Goal: Information Seeking & Learning: Find specific fact

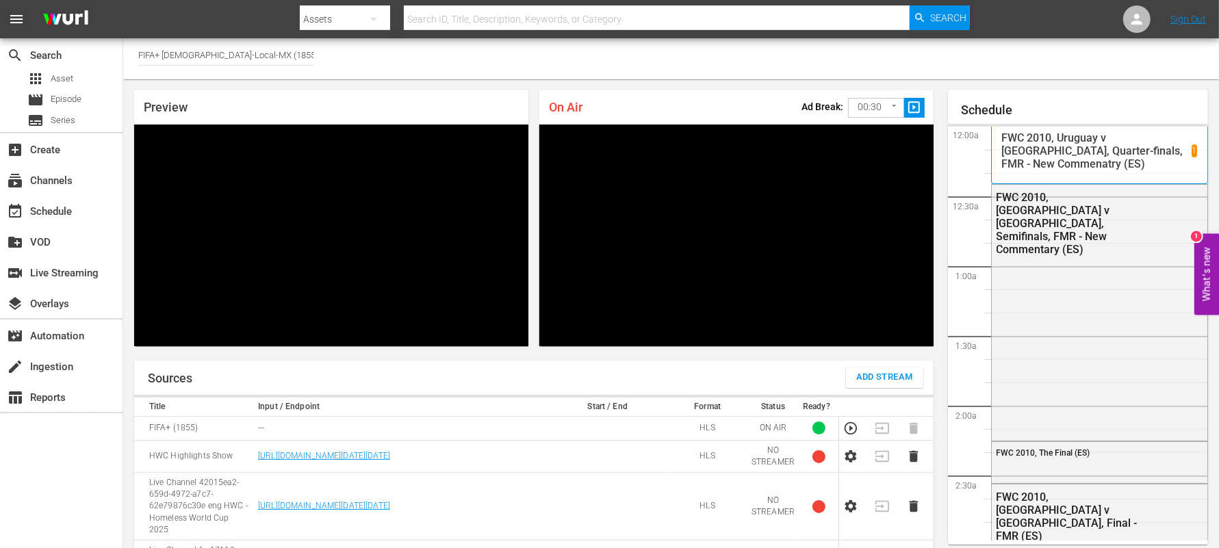
scroll to position [1775, 0]
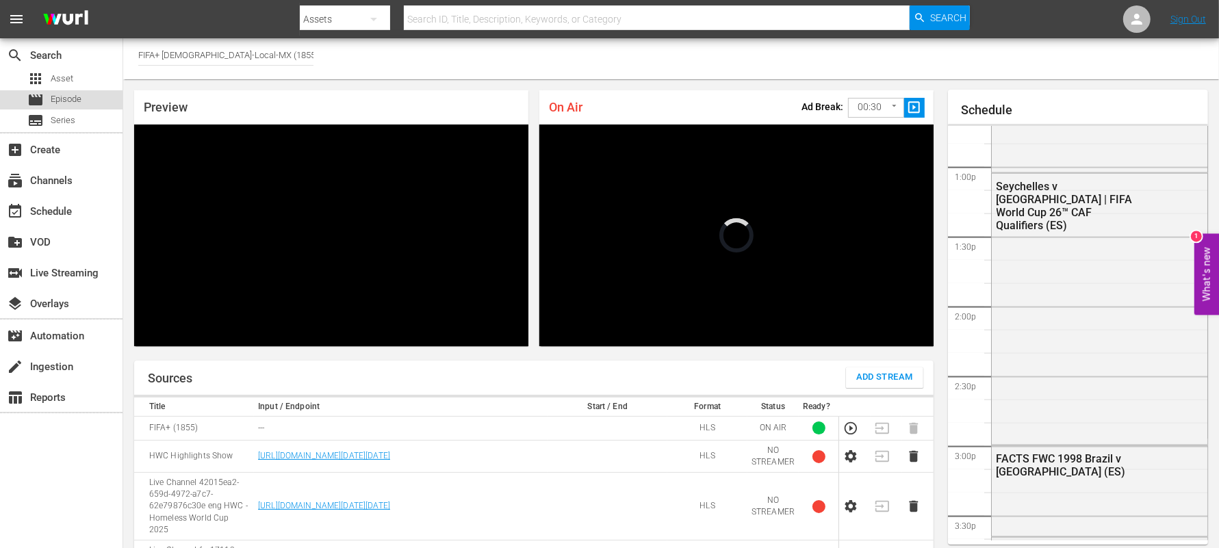
click at [63, 100] on span "Episode" at bounding box center [66, 99] width 31 height 14
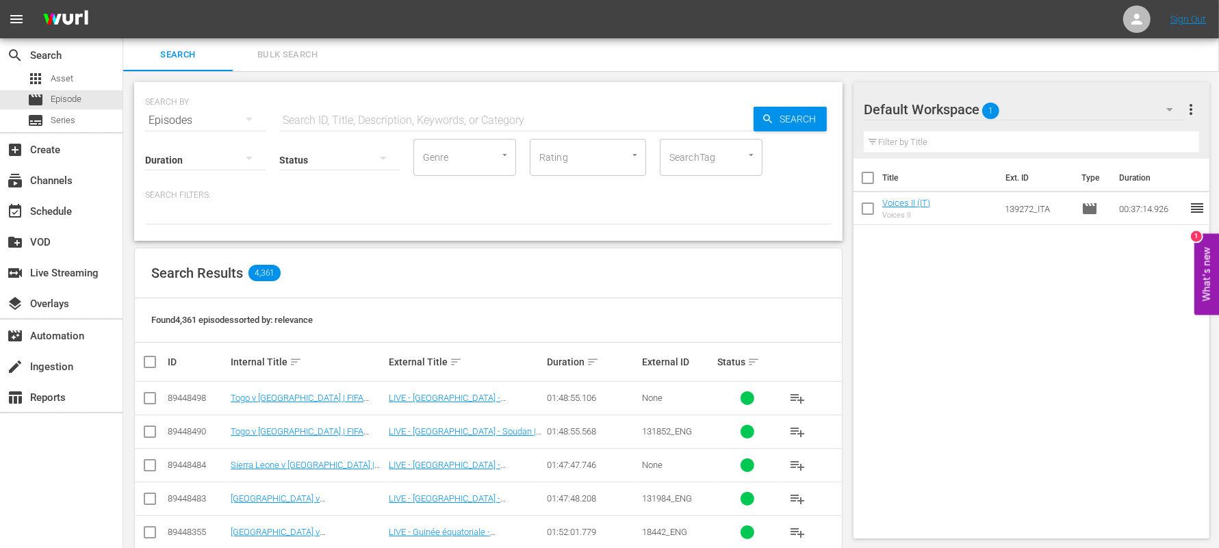
click at [360, 53] on div "Search Bulk Search" at bounding box center [671, 54] width 1096 height 33
click at [298, 120] on input "text" at bounding box center [516, 120] width 474 height 33
click at [702, 255] on div "Search Results 120" at bounding box center [488, 274] width 707 height 50
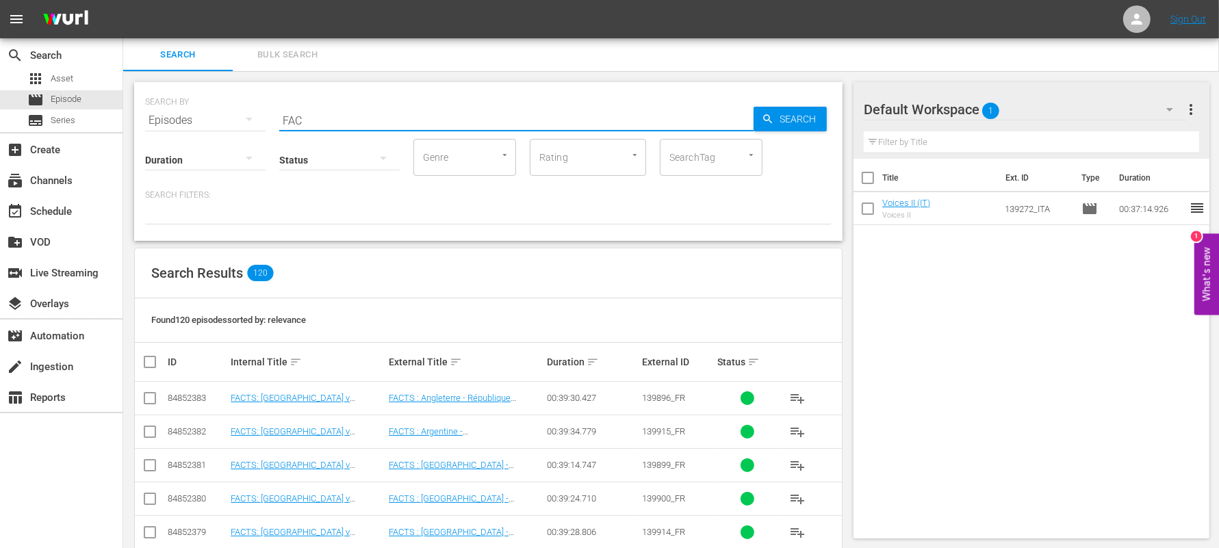
click at [320, 124] on input "FAC" at bounding box center [516, 120] width 474 height 33
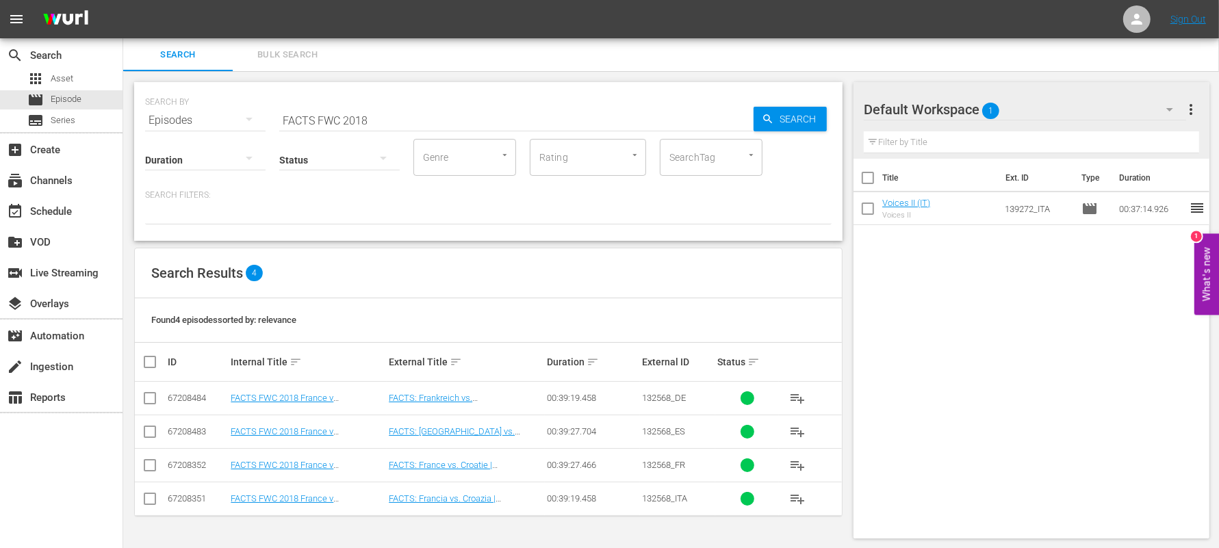
click at [795, 105] on div "SEARCH BY Search By Episodes Search ID, Title, Description, Keywords, or Catego…" at bounding box center [488, 112] width 687 height 49
click at [753, 315] on div "Found 4 episodes sorted by: relevance" at bounding box center [488, 320] width 707 height 44
click at [591, 115] on input "FACTS FWC 2018" at bounding box center [516, 119] width 474 height 33
click at [377, 317] on div "Found 4 episodes sorted by: relevance" at bounding box center [488, 320] width 707 height 44
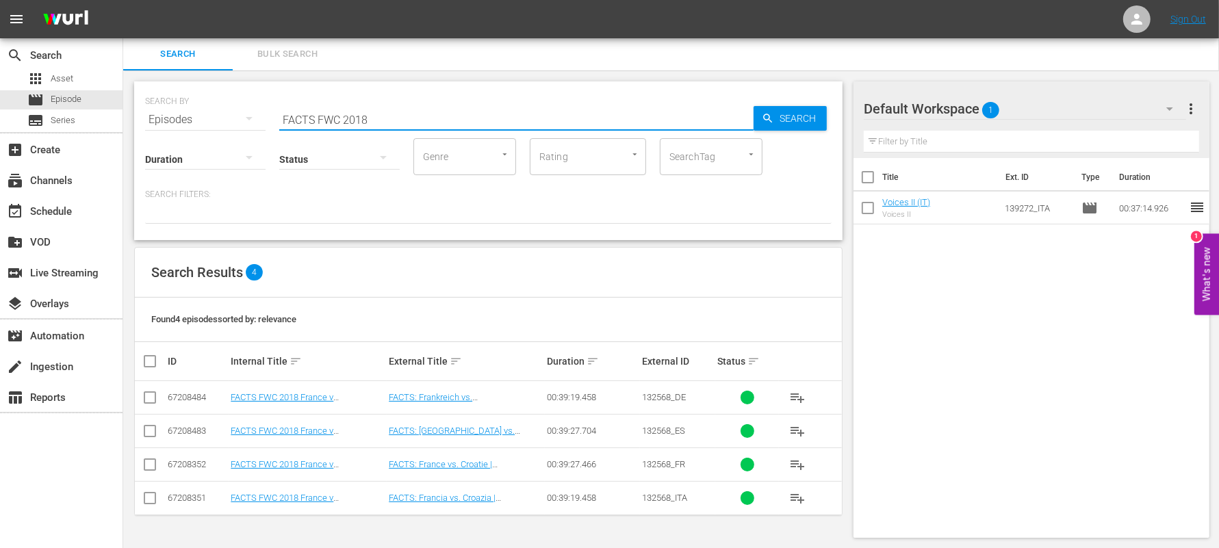
click at [336, 115] on input "FACTS FWC 2018" at bounding box center [516, 119] width 474 height 33
click at [346, 116] on input "FACTS FWC 2018" at bounding box center [516, 119] width 474 height 33
type input "FACTS 2018"
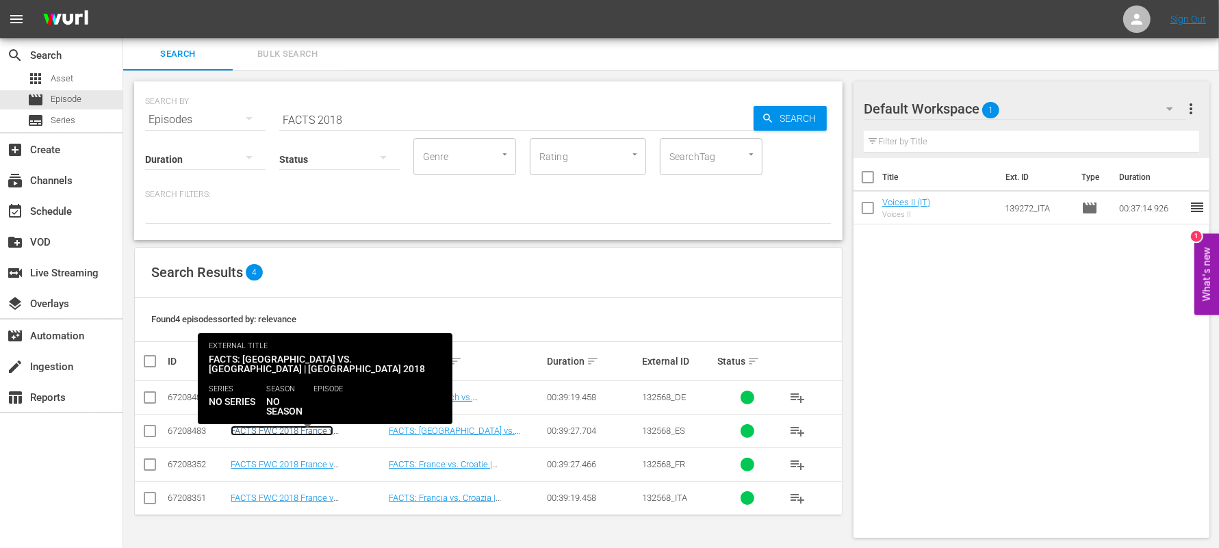
click at [326, 427] on link "FACTS FWC 2018 France v [GEOGRAPHIC_DATA] (ES)" at bounding box center [282, 436] width 103 height 21
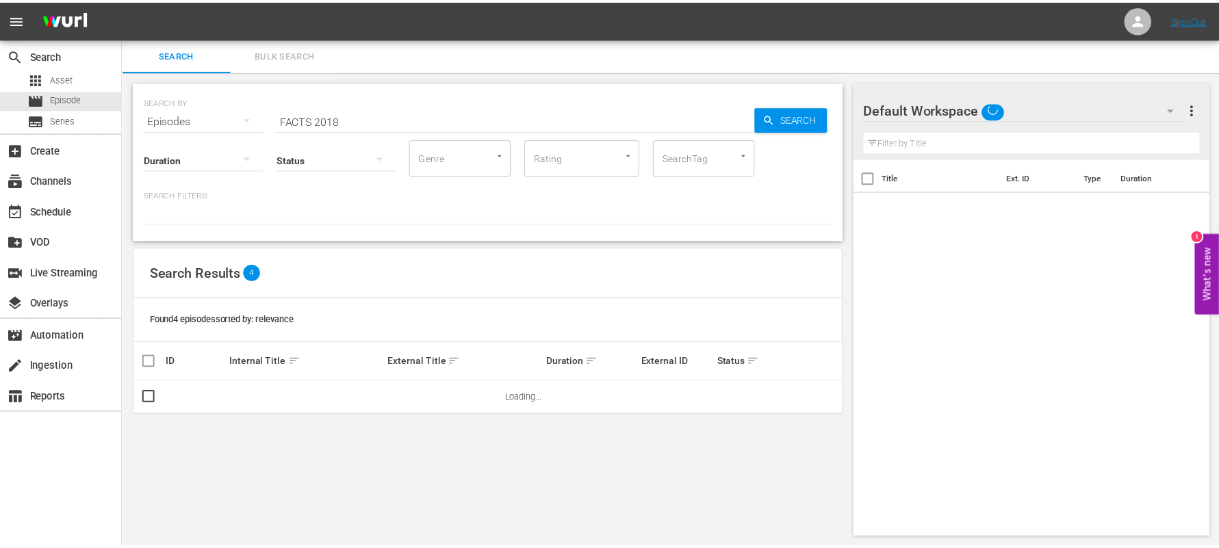
scroll to position [1, 0]
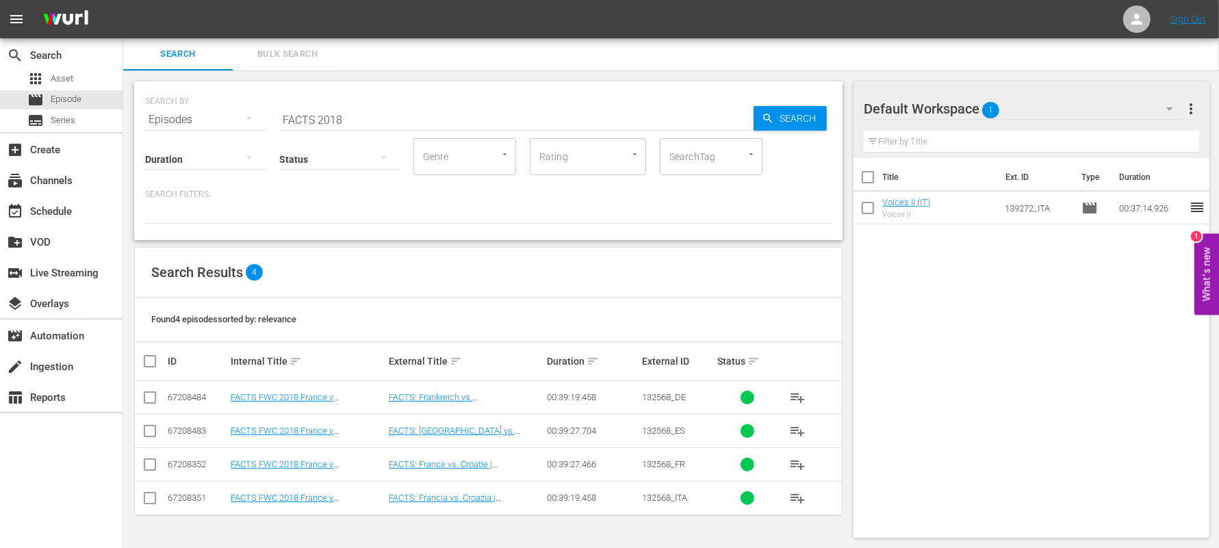
click at [207, 221] on div at bounding box center [488, 212] width 687 height 23
click at [403, 118] on input "FACTS 2018" at bounding box center [516, 119] width 474 height 33
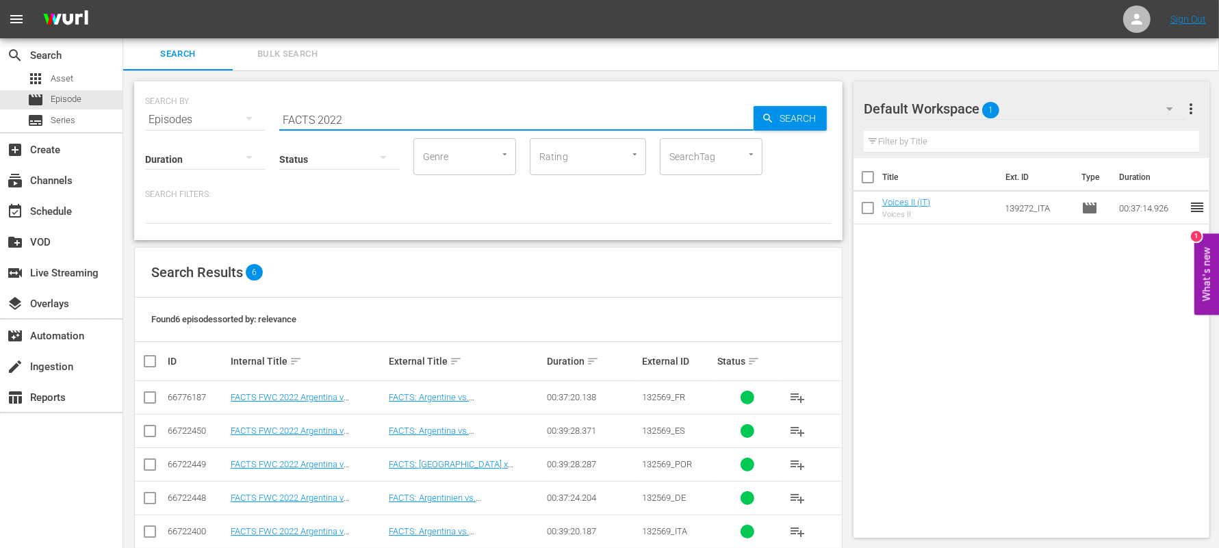
scroll to position [57, 0]
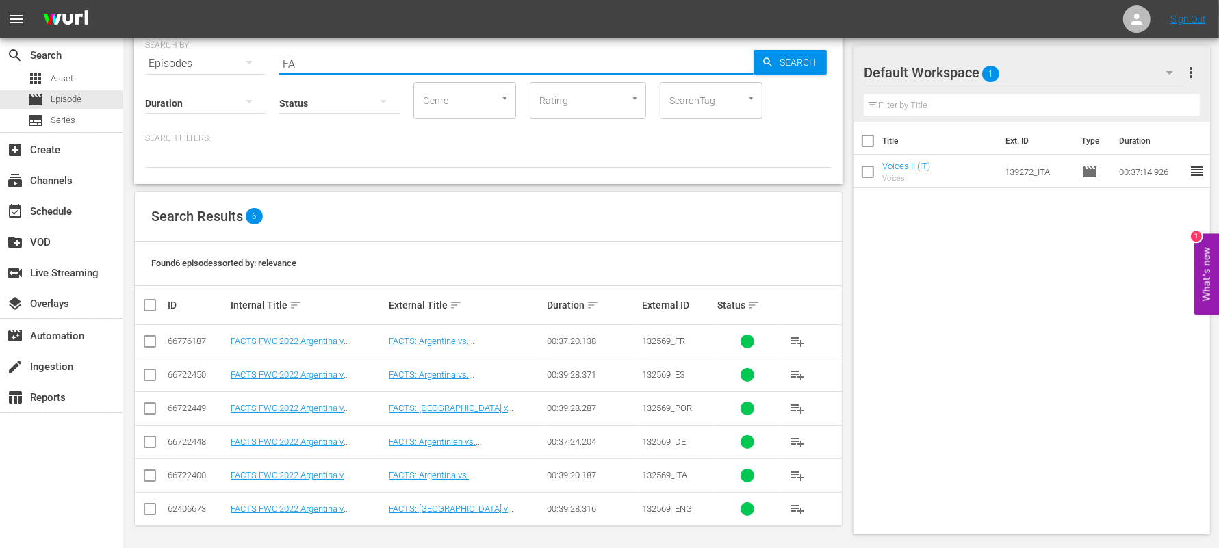
type input "F"
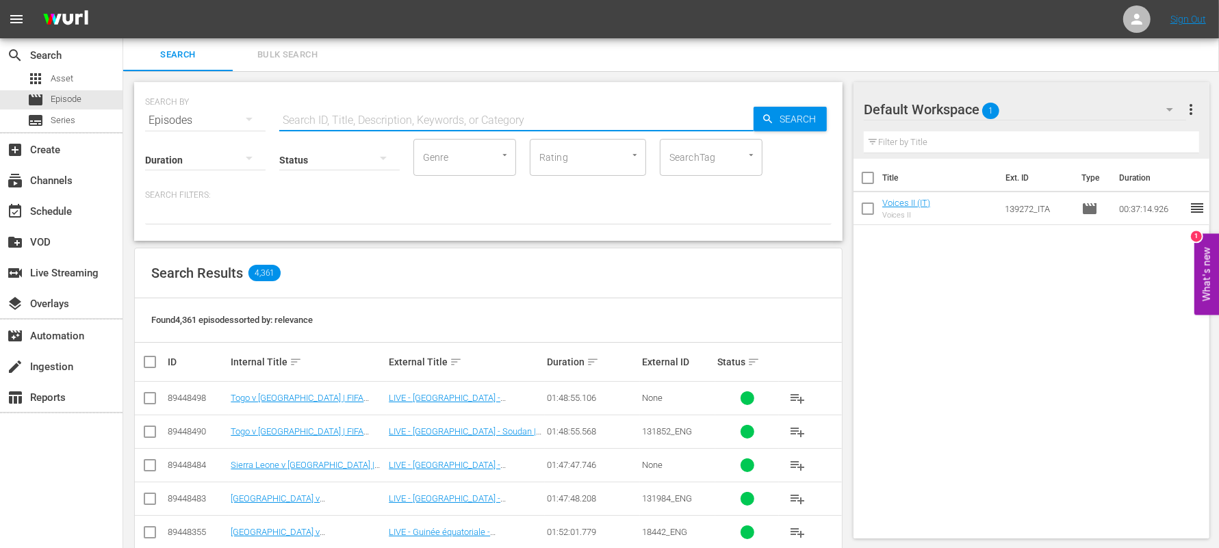
paste input "82000118"
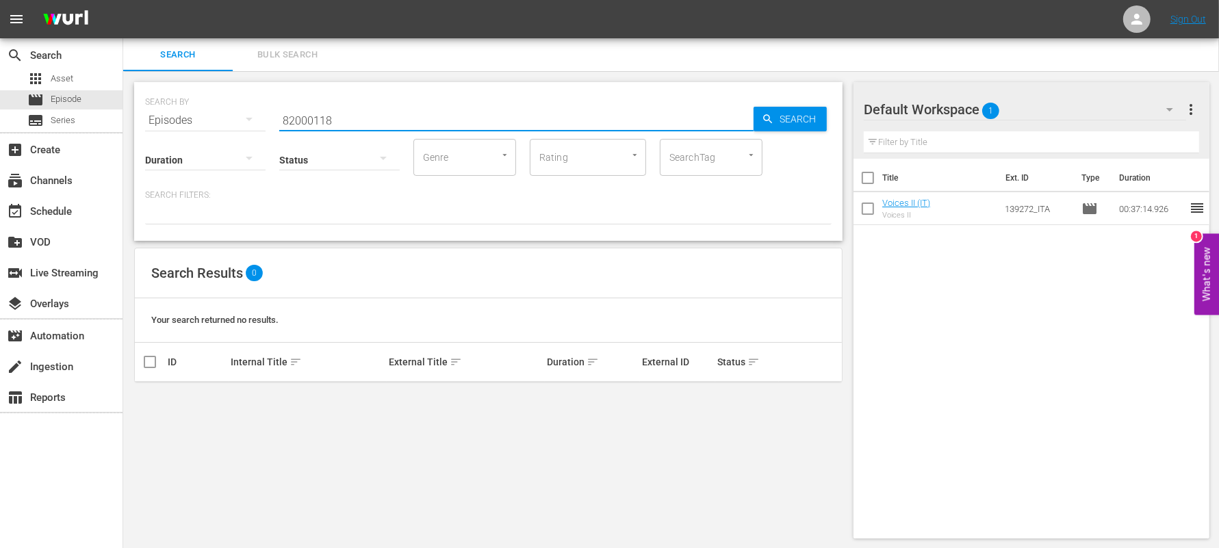
drag, startPoint x: 343, startPoint y: 116, endPoint x: 238, endPoint y: 108, distance: 105.1
click at [238, 108] on div "SEARCH BY Search By Episodes Search ID, Title, Description, Keywords, or Catego…" at bounding box center [488, 112] width 687 height 49
paste input "1999692"
type input "81999692"
click at [245, 121] on icon "button" at bounding box center [249, 119] width 16 height 16
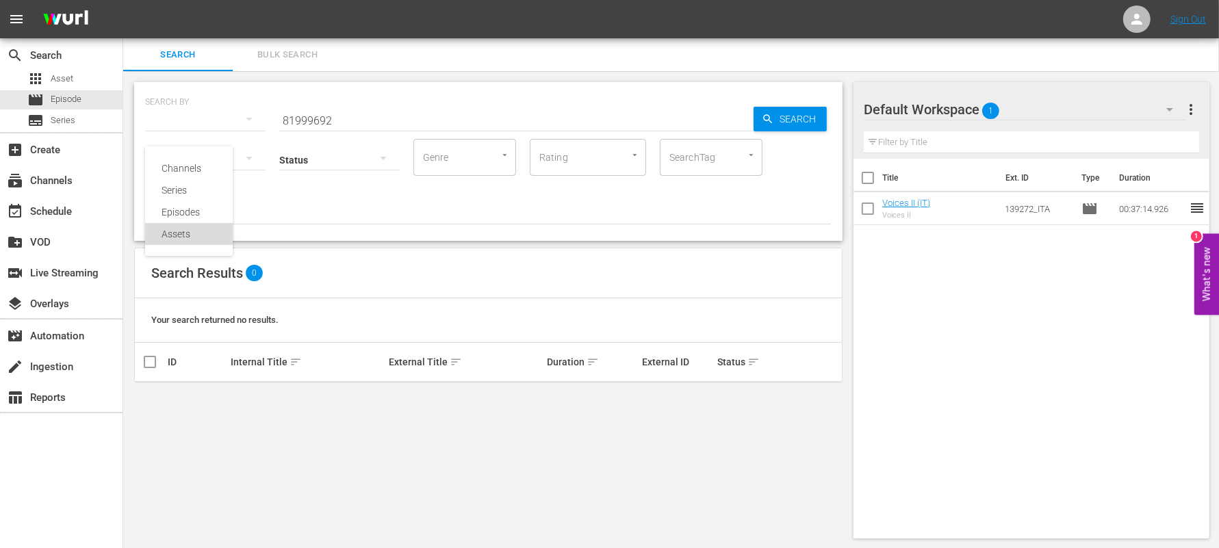
click at [183, 236] on div "Assets" at bounding box center [189, 234] width 55 height 22
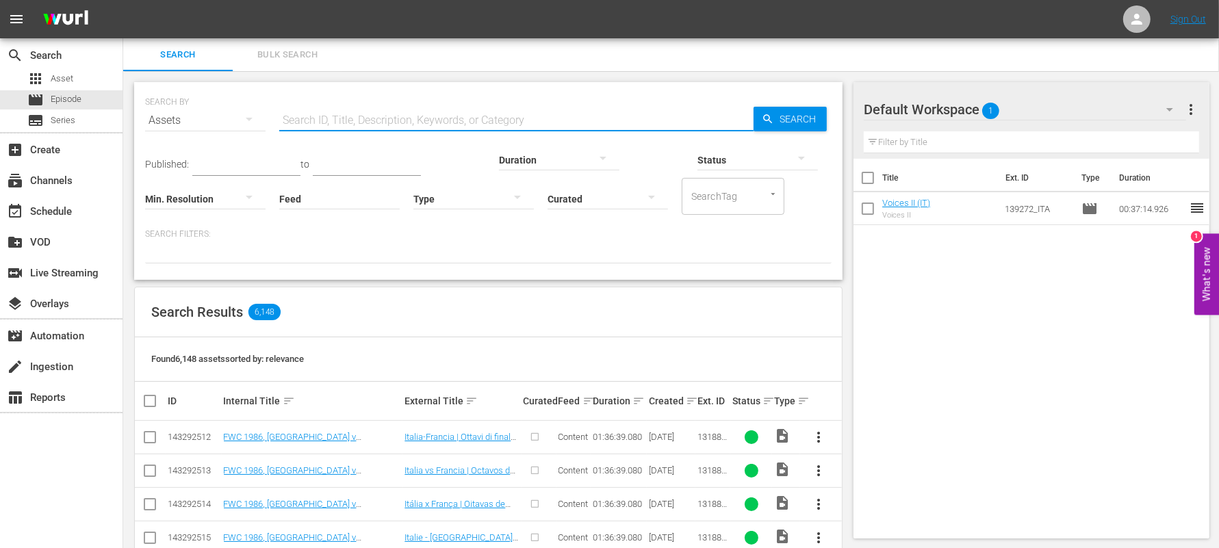
click at [444, 117] on input "text" at bounding box center [516, 120] width 474 height 33
paste input "81999692"
type input "81999692"
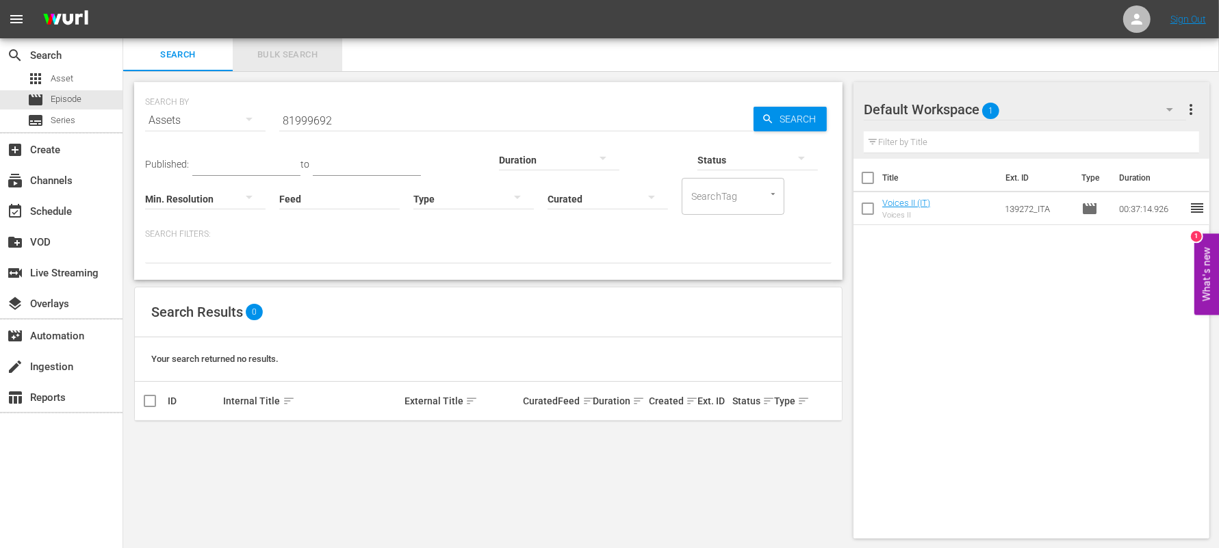
click at [272, 51] on span "Bulk Search" at bounding box center [287, 55] width 93 height 16
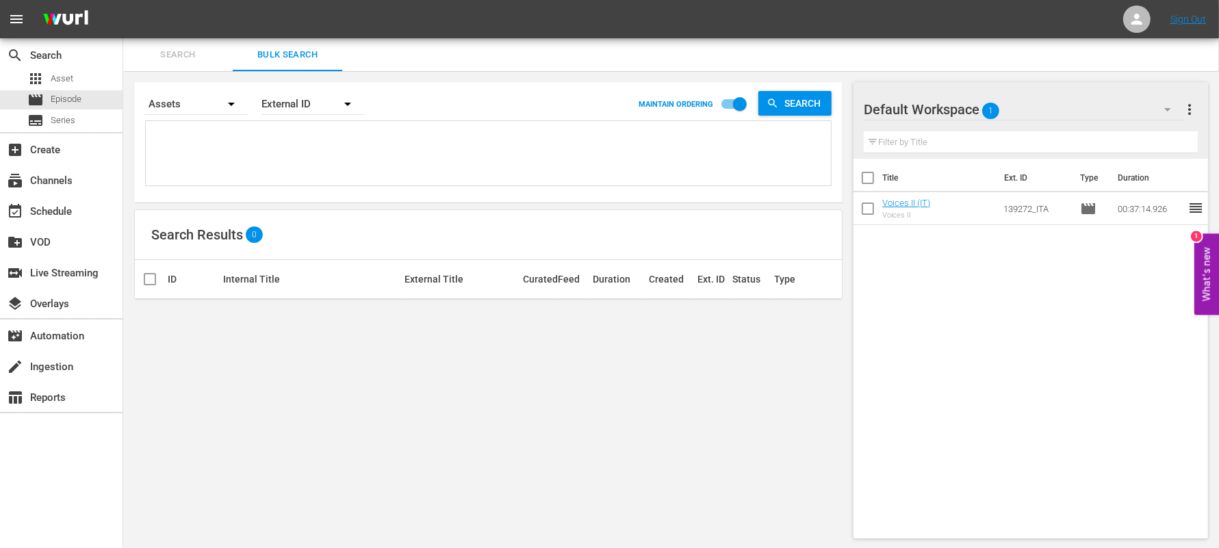
click at [254, 149] on textarea at bounding box center [490, 156] width 682 height 62
paste textarea "81999692"
type textarea "81999692"
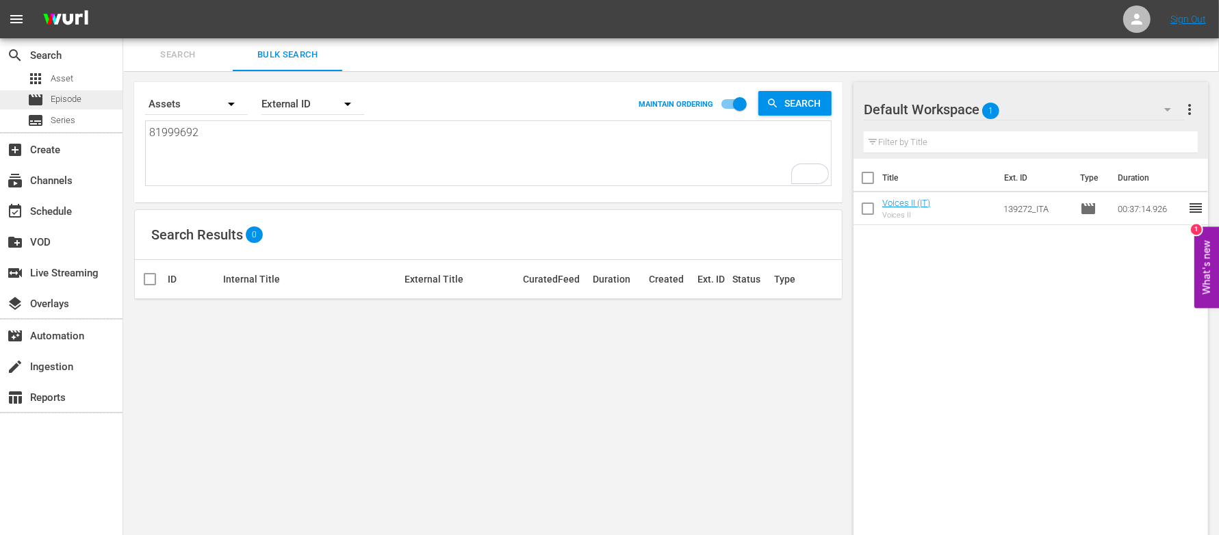
type textarea "81999692"
click at [74, 97] on span "Episode" at bounding box center [66, 99] width 31 height 14
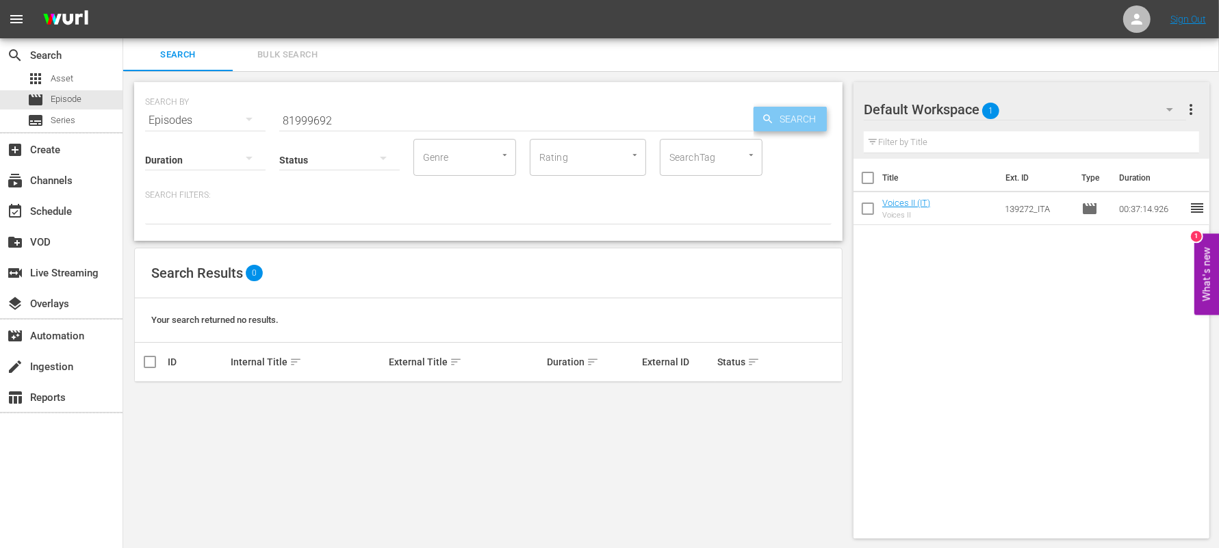
click at [795, 120] on span "Search" at bounding box center [800, 119] width 53 height 25
drag, startPoint x: 353, startPoint y: 120, endPoint x: 244, endPoint y: 125, distance: 109.7
click at [244, 125] on div "SEARCH BY Search By Episodes Search ID, Title, Description, Keywords, or Catego…" at bounding box center [488, 112] width 687 height 49
paste input "59784155"
type input "59784155"
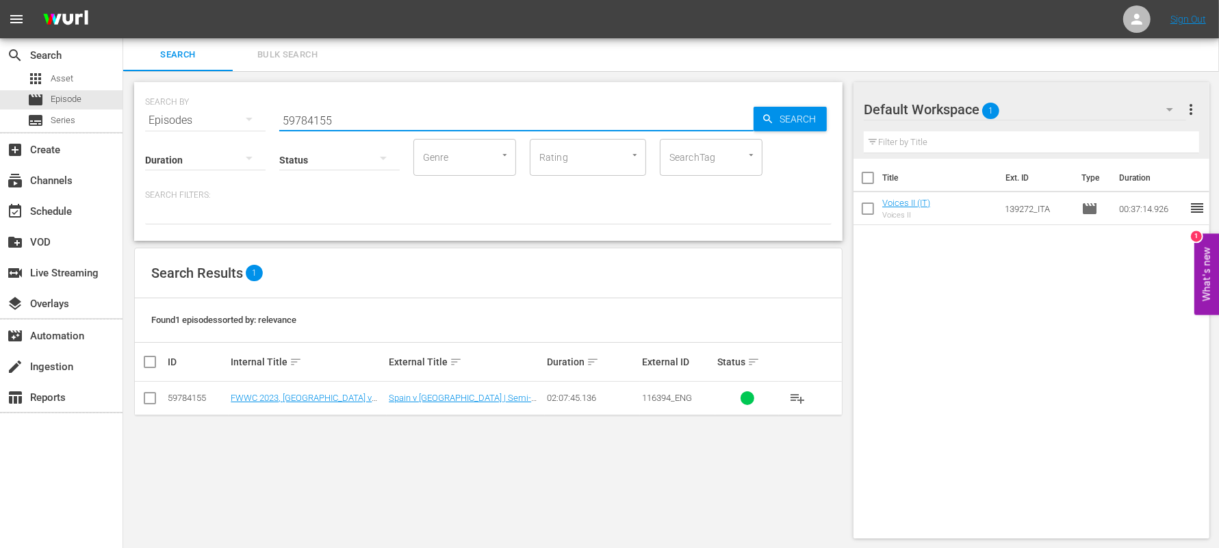
scroll to position [1, 0]
click at [355, 414] on div "SEARCH BY Search By Episodes Search ID, Title, Description, Keywords, or Catego…" at bounding box center [488, 310] width 730 height 479
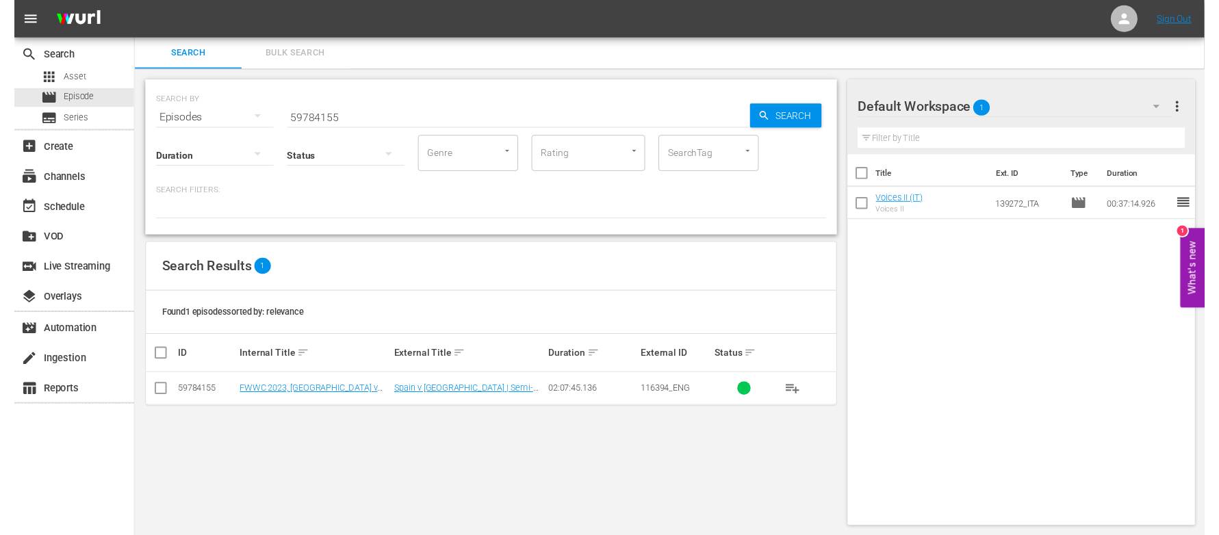
scroll to position [0, 0]
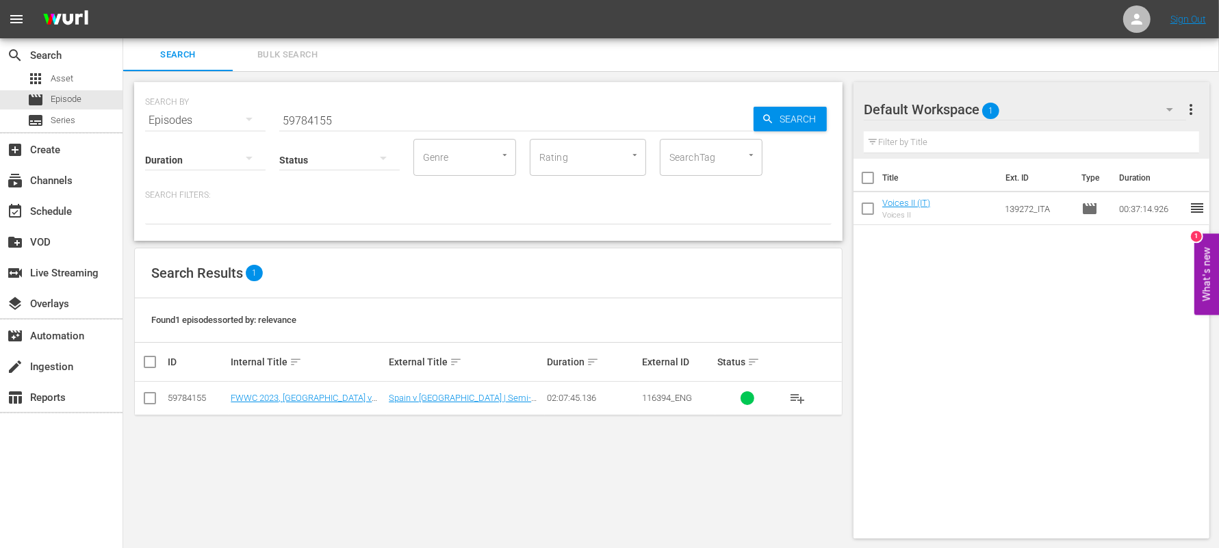
click at [290, 59] on span "Bulk Search" at bounding box center [287, 55] width 93 height 16
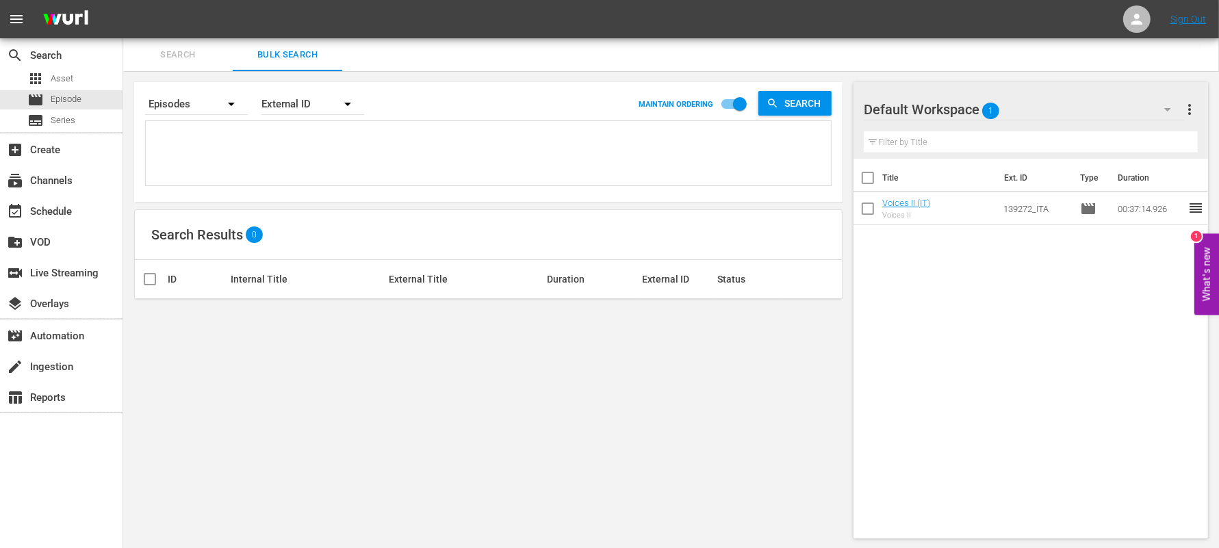
click at [1086, 301] on div "Title Ext. ID Type Duration Voices II (IT) Voices II 139272_ITA movie 00:37:14.…" at bounding box center [1031, 346] width 355 height 374
click at [353, 142] on textarea "To enrich screen reader interactions, please activate Accessibility in Grammarl…" at bounding box center [490, 156] width 682 height 62
paste textarea "82000118 81999692 59784155"
type textarea "82000118 81999692 59784155"
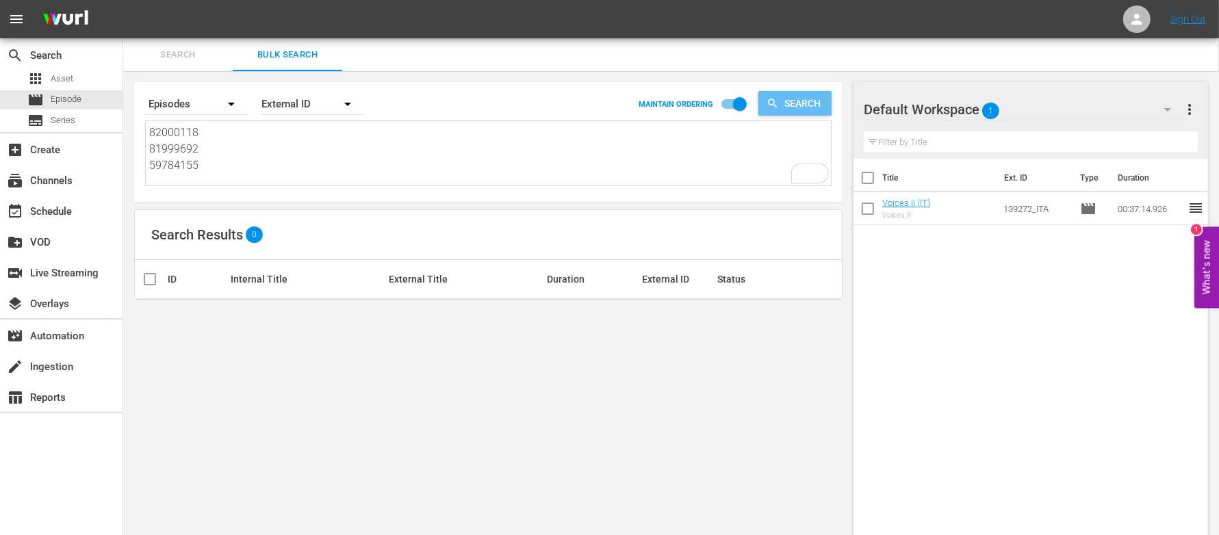
type textarea "82000118 81999692 59784155"
click at [783, 93] on span "Search" at bounding box center [805, 103] width 53 height 25
click at [731, 103] on input "checkbox" at bounding box center [740, 107] width 78 height 26
checkbox input "false"
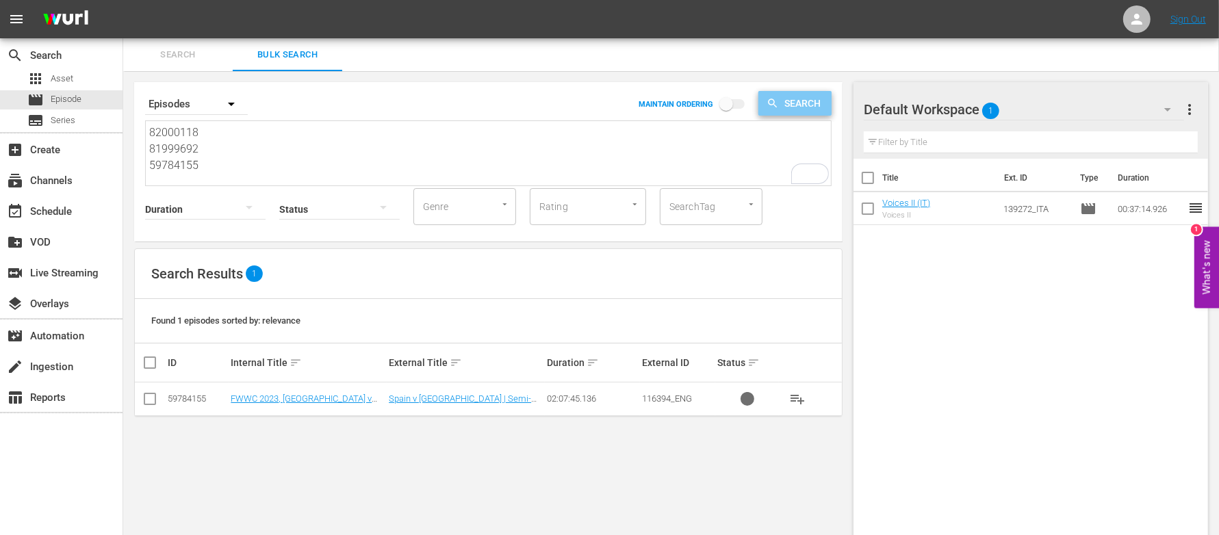
click at [804, 100] on span "Search" at bounding box center [805, 103] width 53 height 25
click at [152, 150] on textarea "82000118 81999692 59784155" at bounding box center [490, 156] width 682 height 62
type textarea "8200011881999692 59784155"
type textarea "82000118,81999692 59784155"
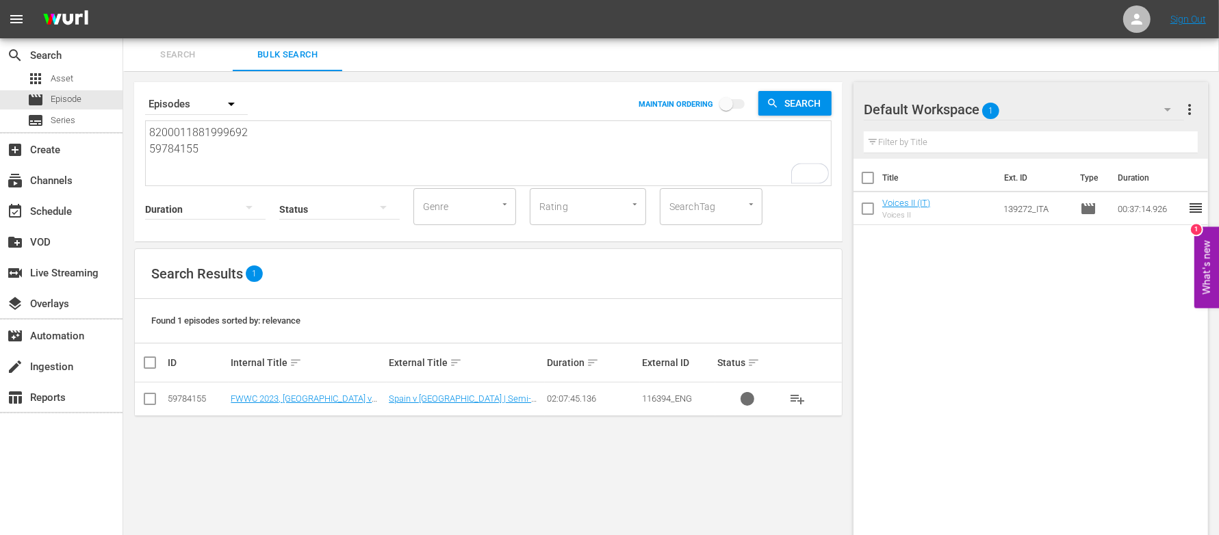
type textarea "82000118,81999692 59784155"
type textarea "82000118, 81999692 59784155"
click at [152, 147] on textarea "82000118, 81999692 59784155" at bounding box center [490, 156] width 682 height 62
type textarea "82000118, 81999692 +59784155"
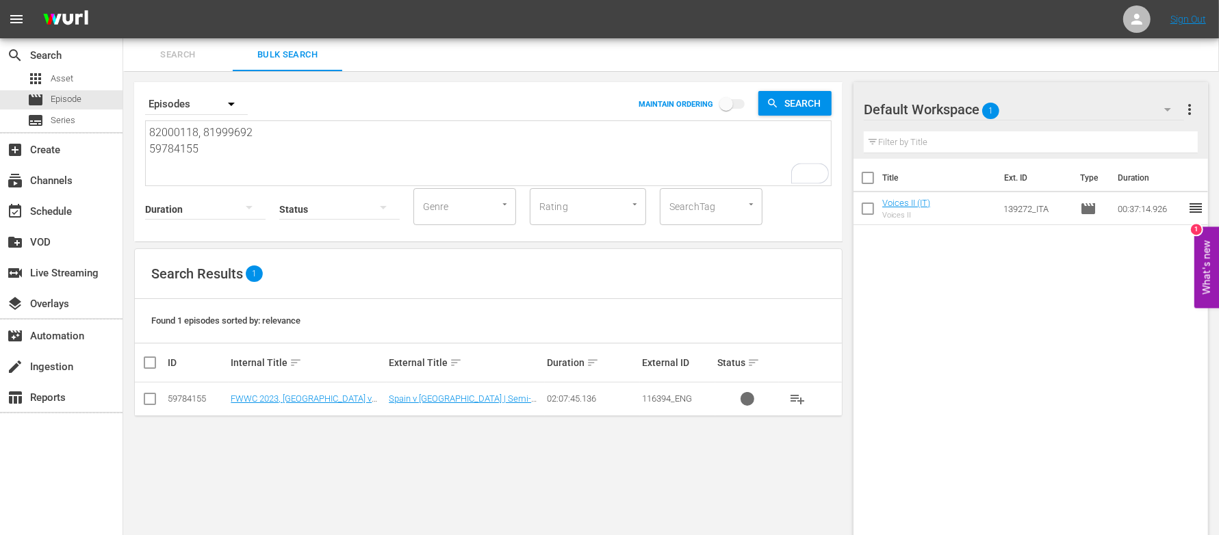
type textarea "82000118, 81999692 +59784155"
type textarea "82000118, 81999692 59784155"
type textarea "82000118, 8199969259784155"
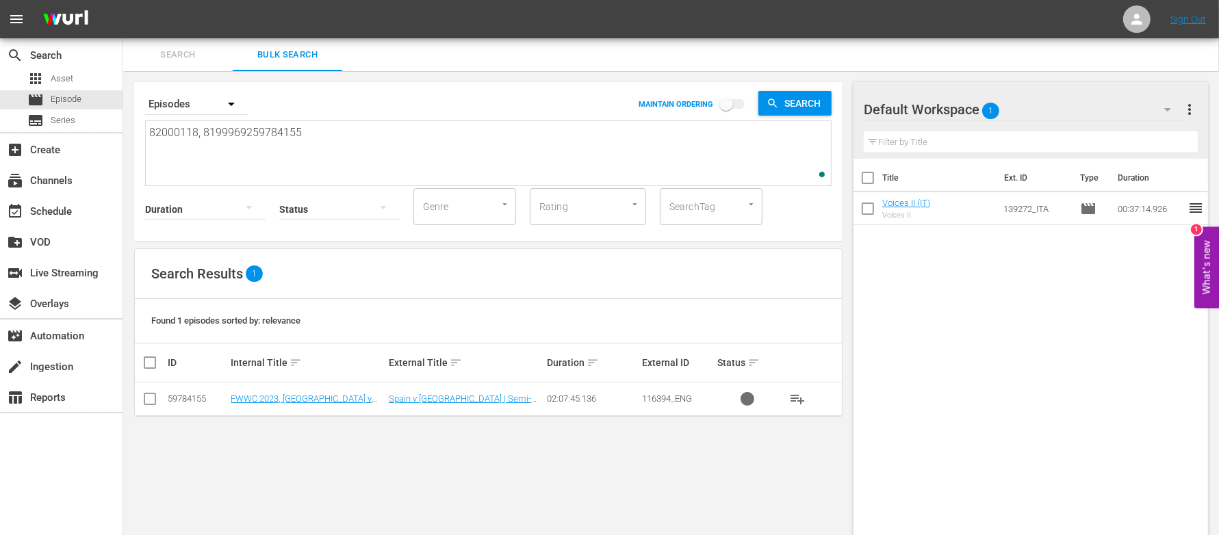
type textarea "82000118, 81999692,59784155"
type textarea "82000118, 81999692, 59784155"
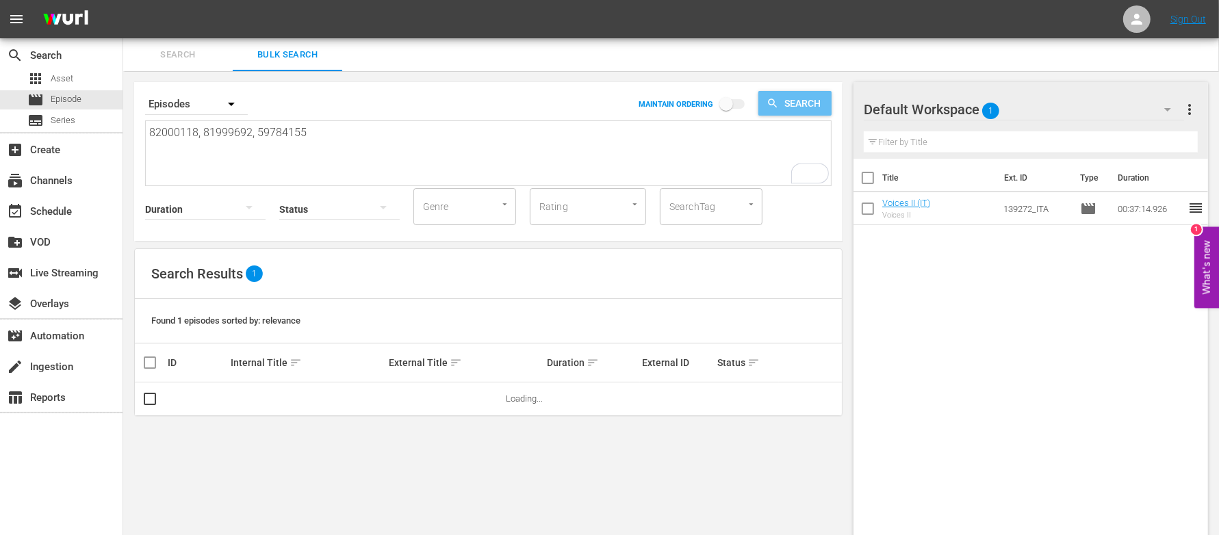
type textarea "82000118, 81999692, 59784155"
click at [794, 105] on span "Search" at bounding box center [805, 103] width 53 height 25
click at [199, 132] on textarea "82000118, 81999692, 59784155" at bounding box center [490, 156] width 682 height 62
type textarea "82000118 81999692, 59784155"
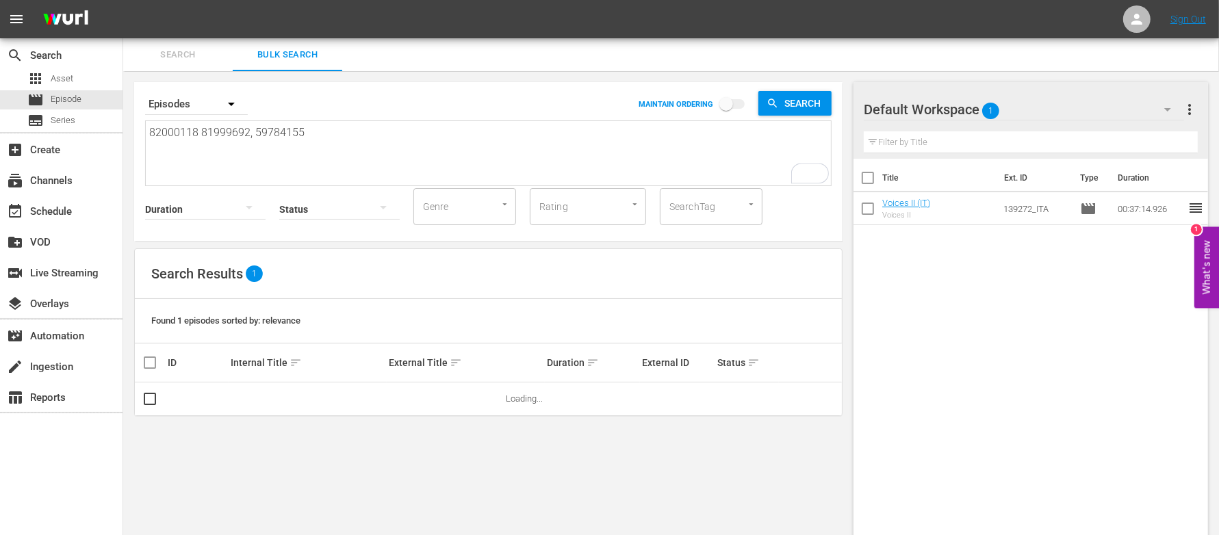
click at [250, 131] on textarea "82000118 81999692, 59784155" at bounding box center [490, 156] width 682 height 62
type textarea "82000118 81999692 59784155"
type textarea "82000118 81999692 ç59784155"
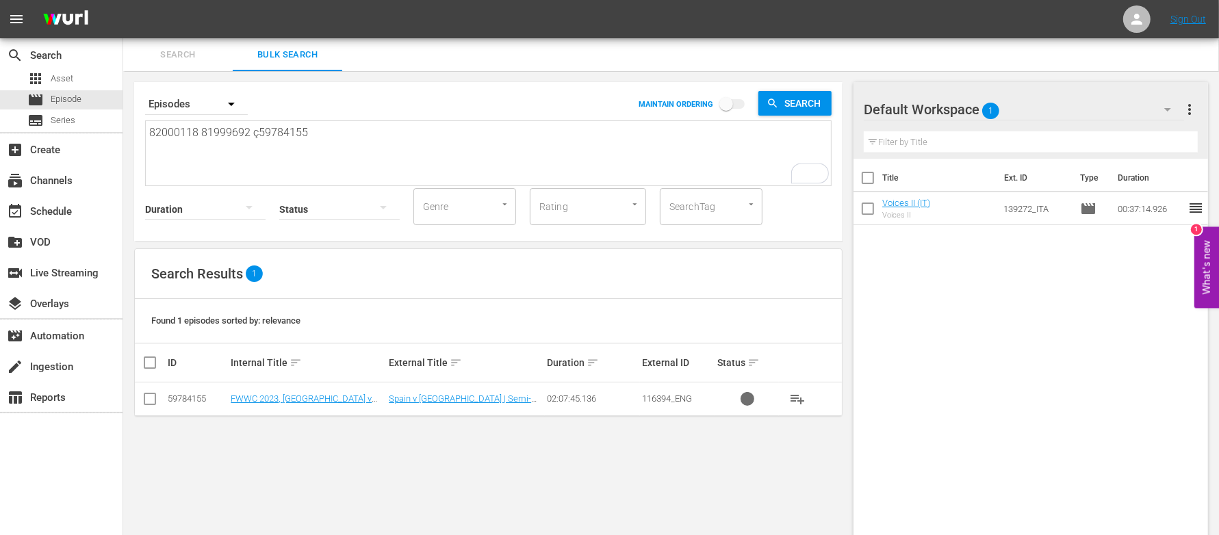
type textarea "82000118 81999692 59784155"
drag, startPoint x: 328, startPoint y: 129, endPoint x: 120, endPoint y: 153, distance: 209.5
click at [123, 0] on div "search Search apps Asset movie Episode subtitles Series add_box Create subscrip…" at bounding box center [671, 0] width 1096 height 0
paste textarea "81999692"
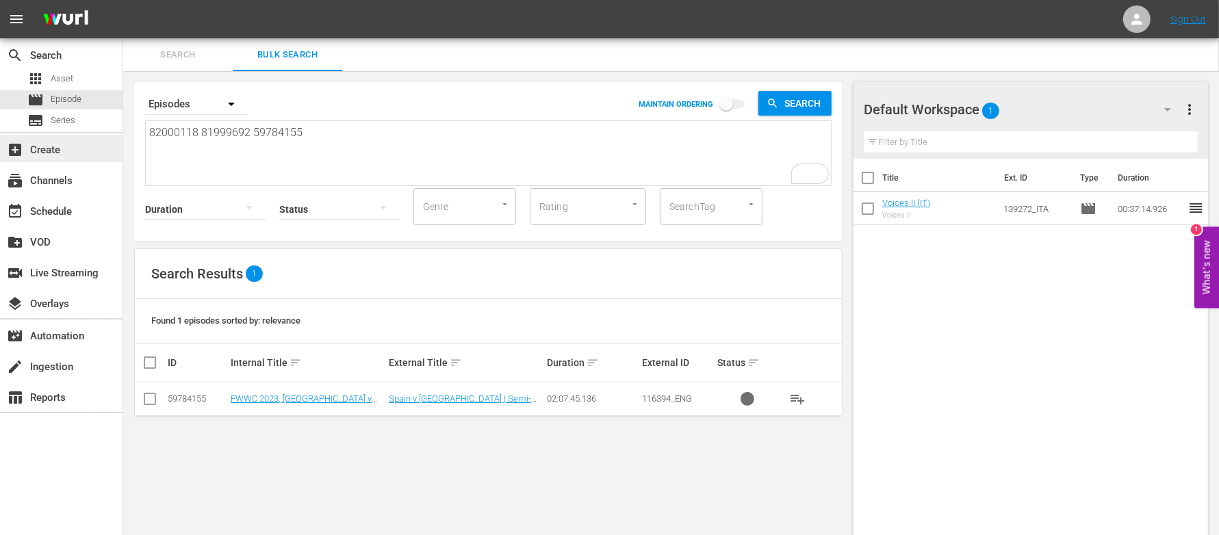
type textarea "82000118 81999692 59784155"
click at [793, 103] on span "Search" at bounding box center [805, 103] width 53 height 25
click at [732, 105] on input "checkbox" at bounding box center [726, 107] width 78 height 26
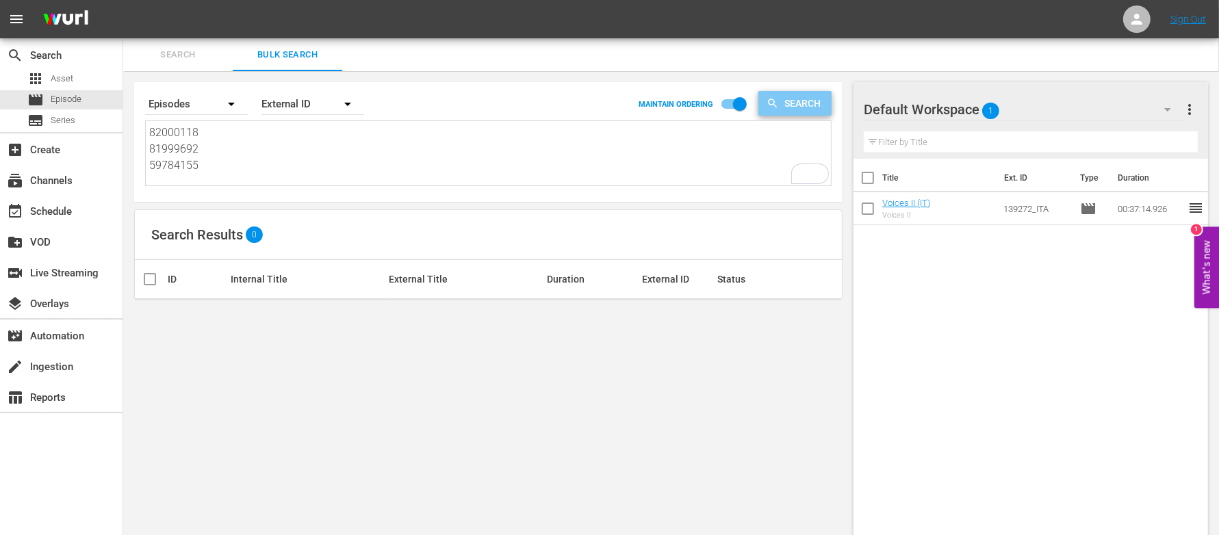
click at [792, 106] on span "Search" at bounding box center [805, 103] width 53 height 25
click at [743, 105] on input "checkbox" at bounding box center [740, 107] width 78 height 26
checkbox input "false"
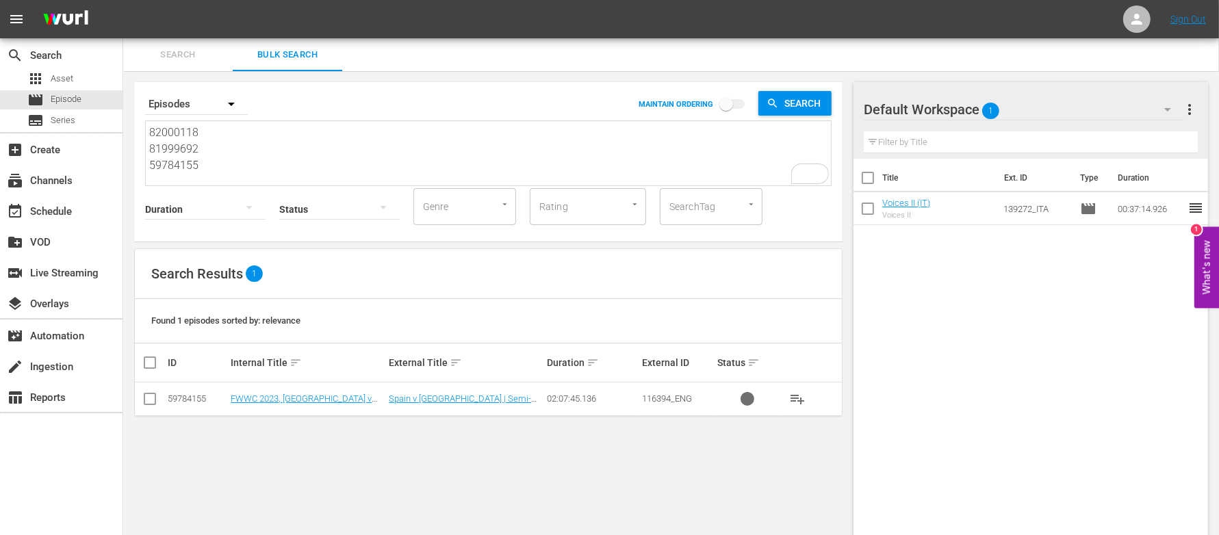
click at [250, 470] on div "Search By Episodes MAINTAIN ORDERING Search 82000118 81999692 59784155 82000118…" at bounding box center [488, 310] width 730 height 479
click at [779, 105] on span "Search" at bounding box center [805, 103] width 53 height 25
drag, startPoint x: 203, startPoint y: 165, endPoint x: 149, endPoint y: 153, distance: 54.8
click at [149, 153] on textarea "82000118 81999692 59784155" at bounding box center [490, 156] width 682 height 62
type textarea "82000118"
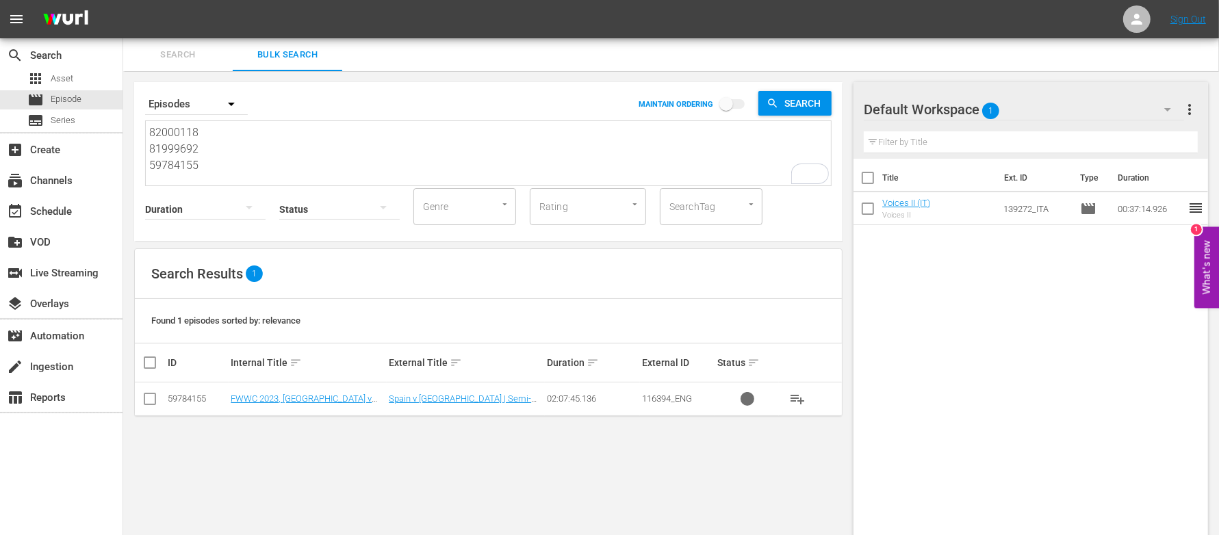
type textarea "82000118"
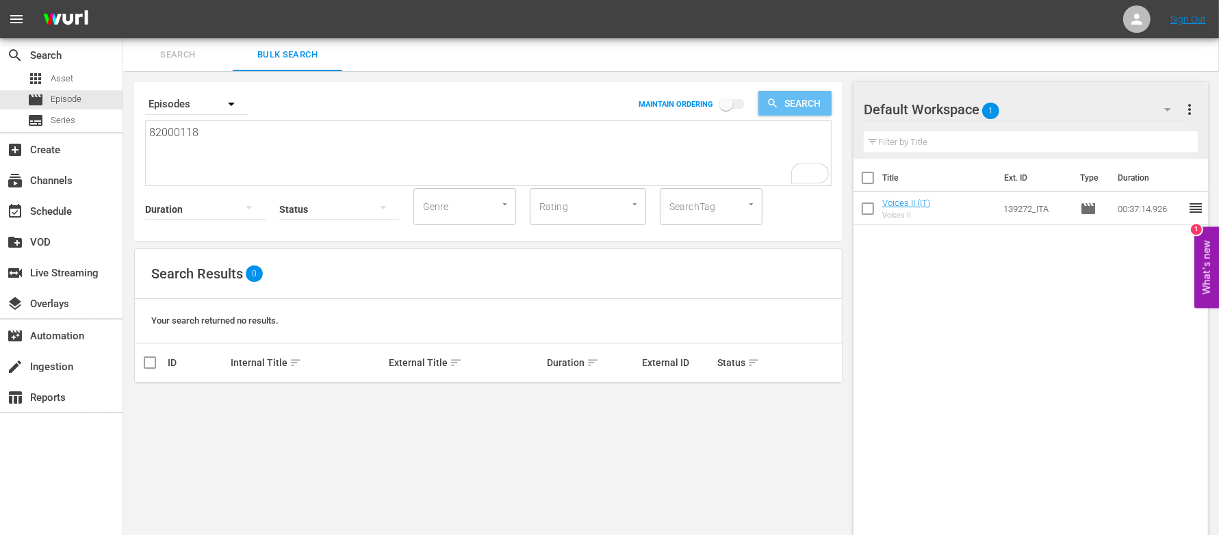
type textarea "82000118"
click at [797, 105] on span "Search" at bounding box center [805, 103] width 53 height 25
click at [201, 154] on textarea "82000118" at bounding box center [490, 156] width 682 height 62
type textarea "8200011"
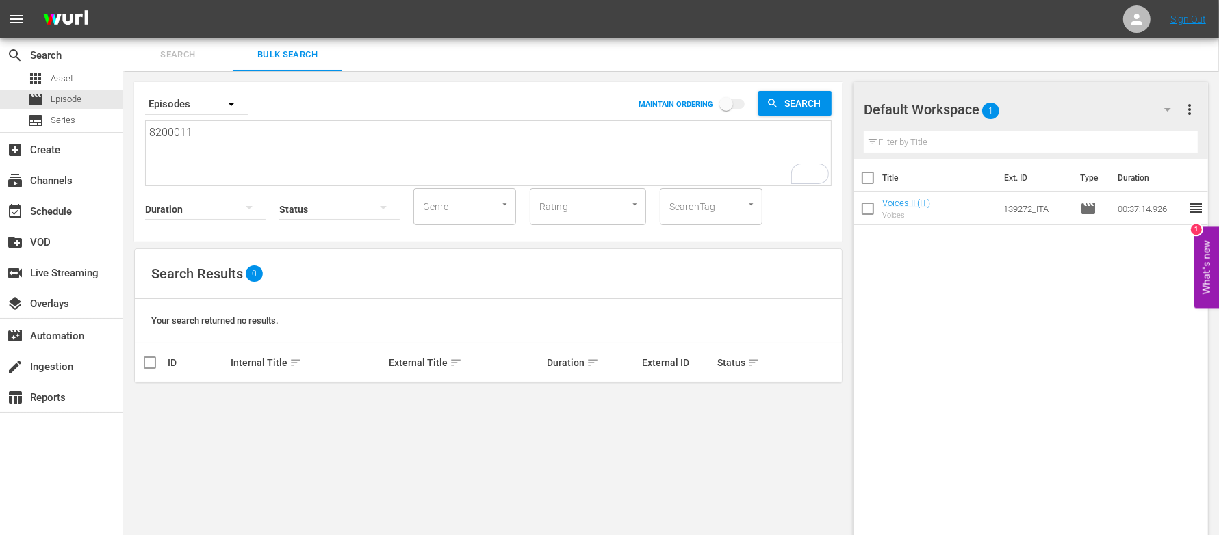
type textarea "820001"
type textarea "82000"
type textarea "8200"
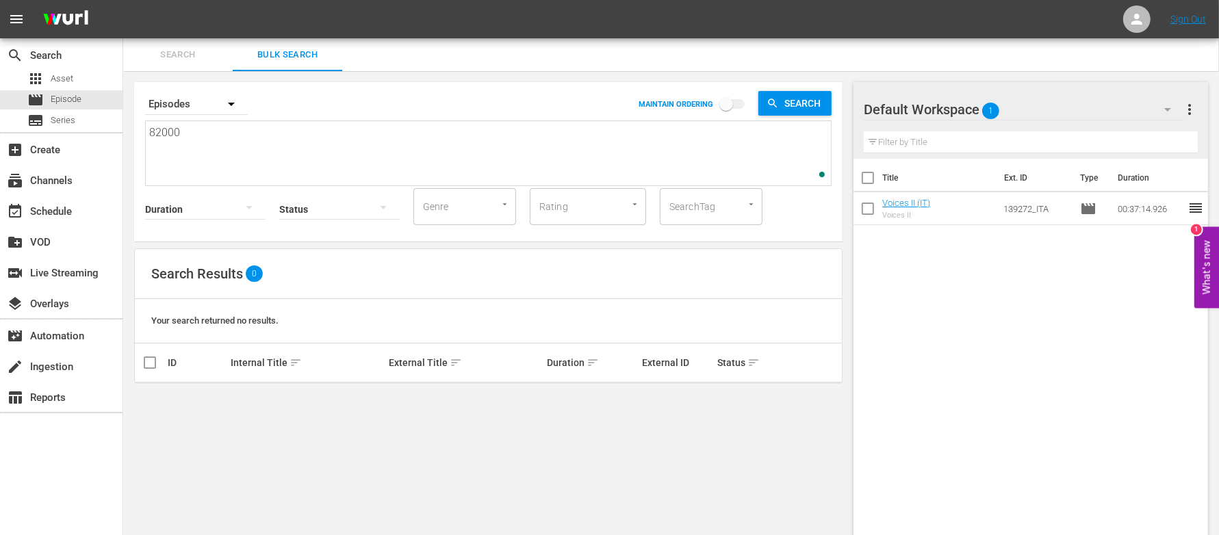
type textarea "8200"
type textarea "820"
type textarea "82"
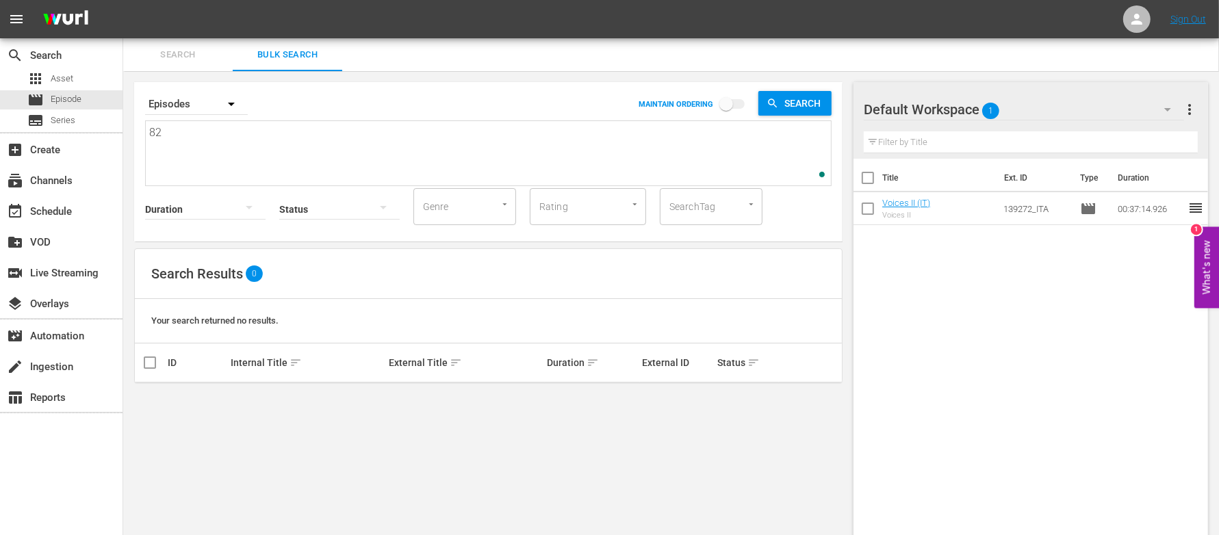
type textarea "8"
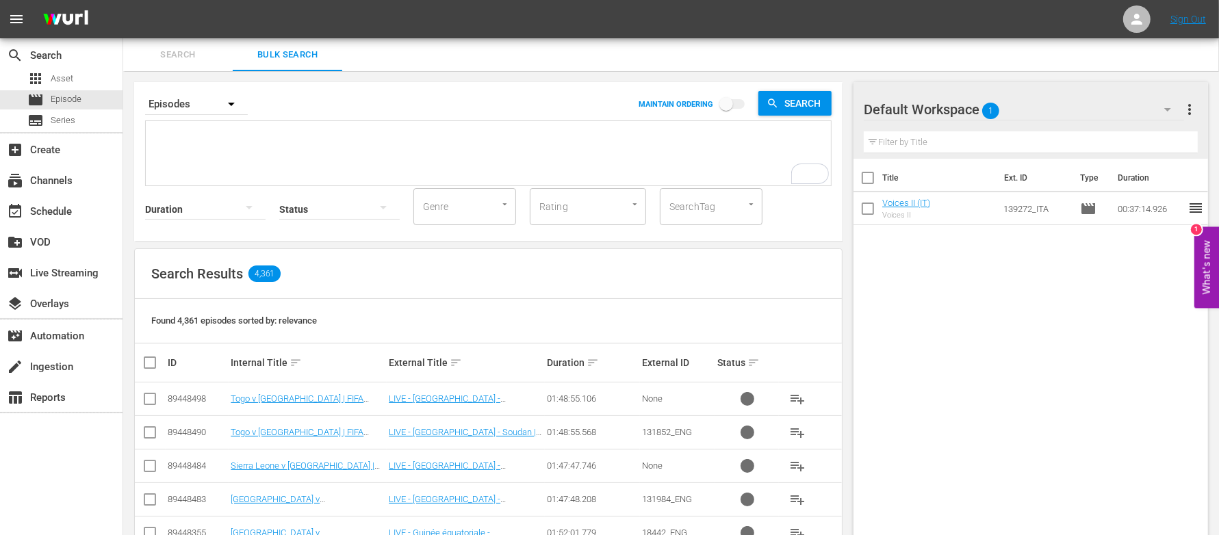
click at [225, 155] on textarea "To enrich screen reader interactions, please activate Accessibility in Grammarl…" at bounding box center [490, 156] width 682 height 62
paste textarea "82000118 81999692 59784155"
type textarea "82000118 81999692 59784155"
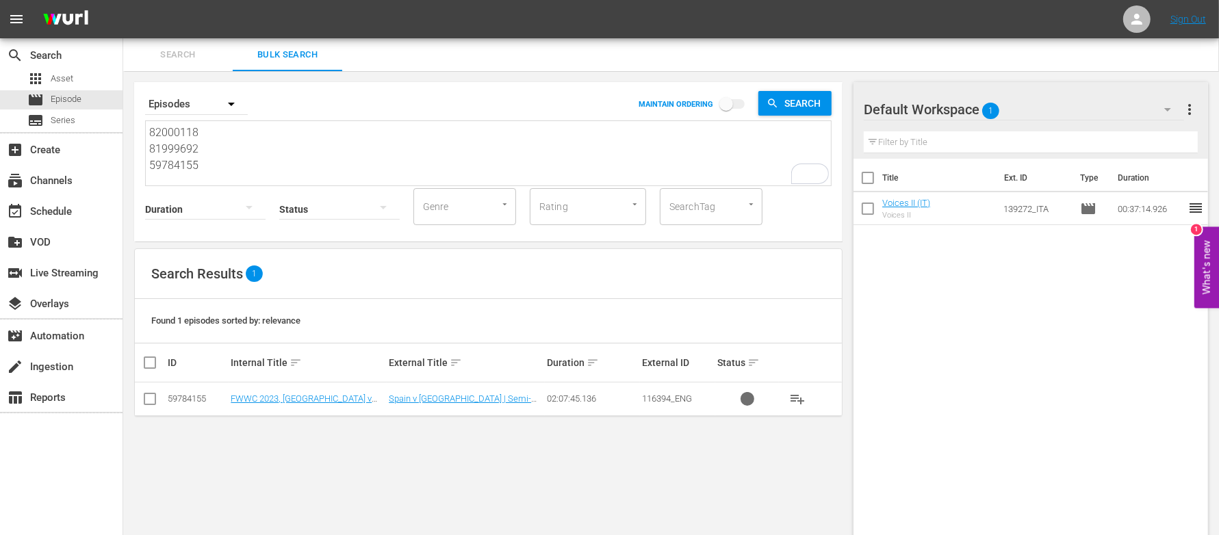
type textarea "82000118 81999692 59784155"
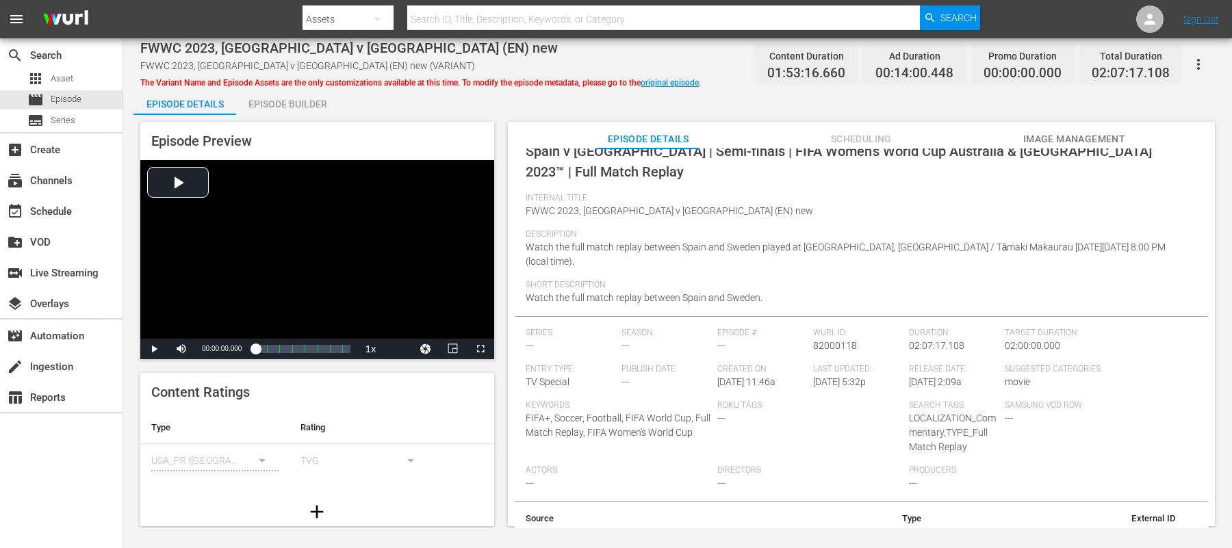
scroll to position [179, 0]
